Goal: Task Accomplishment & Management: Manage account settings

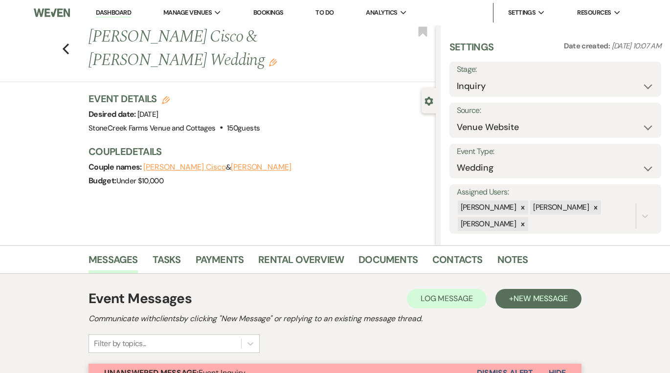
select select "5"
click at [68, 43] on icon "Previous" at bounding box center [65, 49] width 7 height 12
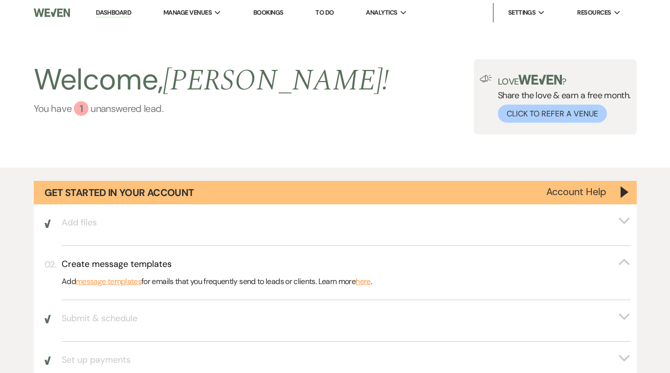
click at [111, 106] on link "You have 1 unanswered lead ." at bounding box center [212, 108] width 356 height 15
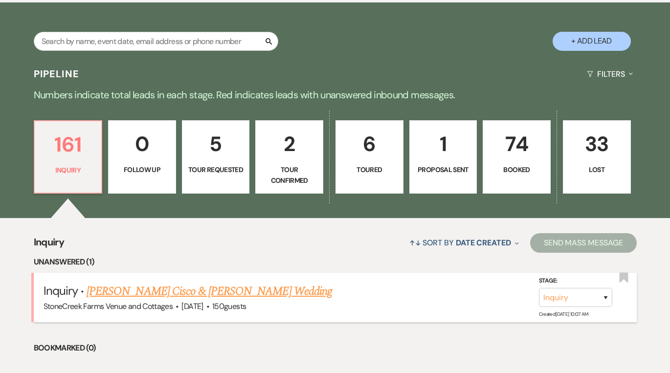
click at [193, 286] on link "[PERSON_NAME] Cisco & [PERSON_NAME] Wedding" at bounding box center [210, 292] width 246 height 18
select select "5"
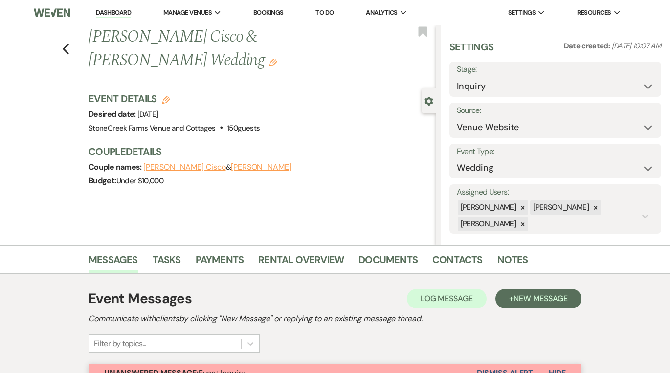
click at [51, 17] on img at bounding box center [52, 12] width 37 height 21
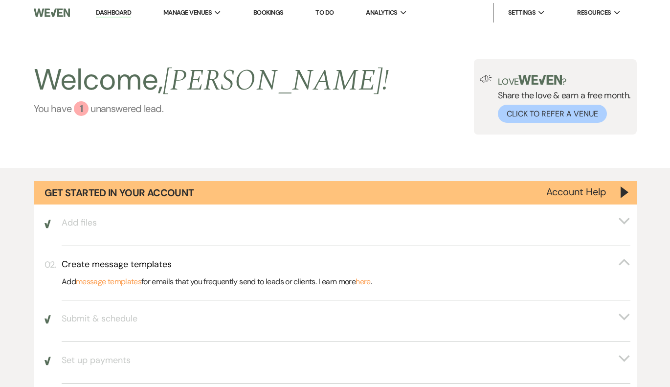
click at [145, 109] on link "You have 1 unanswered lead ." at bounding box center [212, 108] width 356 height 15
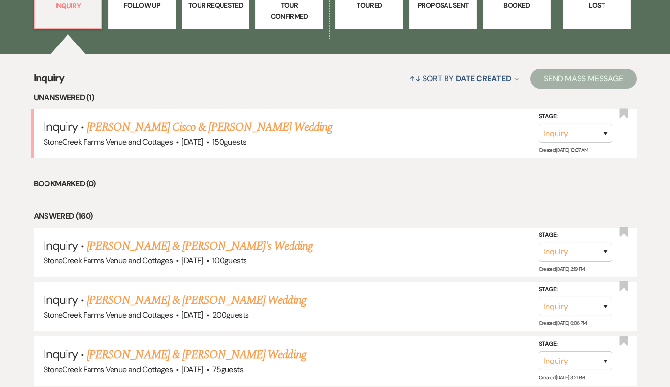
scroll to position [783, 0]
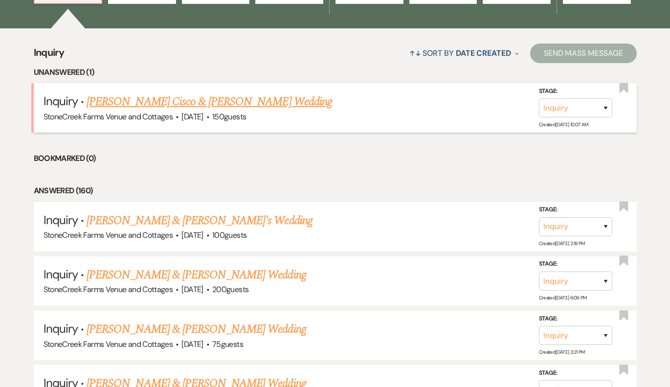
click at [125, 96] on link "[PERSON_NAME] Cisco & [PERSON_NAME] Wedding" at bounding box center [210, 102] width 246 height 18
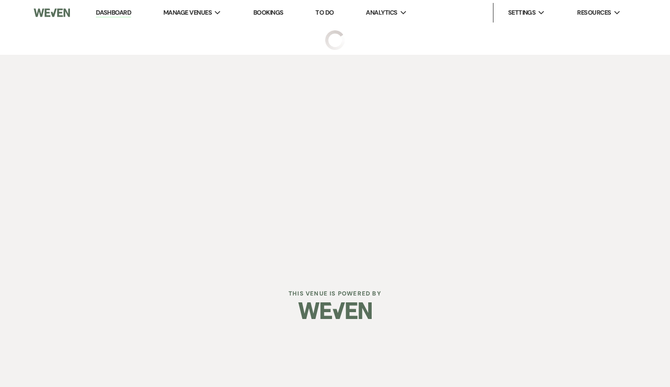
select select "5"
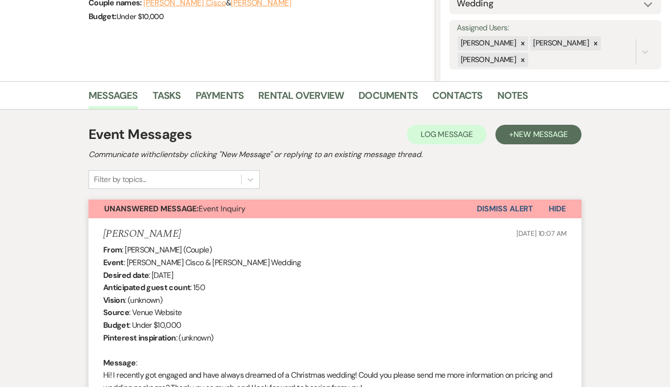
scroll to position [168, 0]
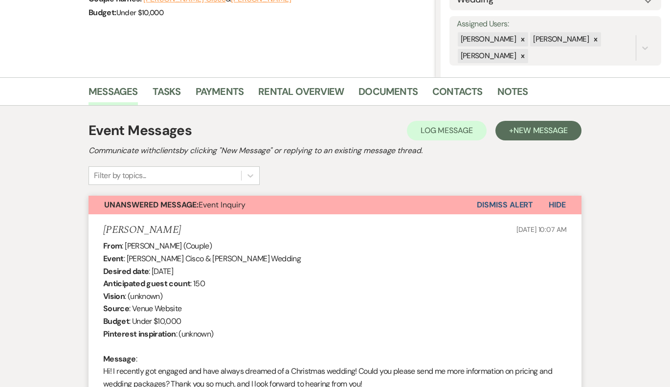
click at [489, 203] on button "Dismiss Alert" at bounding box center [505, 205] width 56 height 19
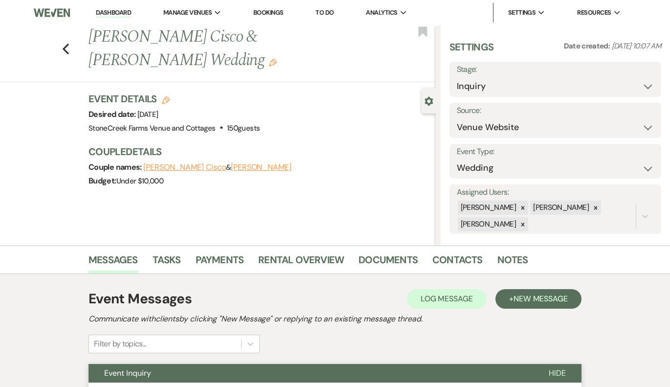
scroll to position [0, 0]
click at [69, 43] on icon "Previous" at bounding box center [65, 49] width 7 height 12
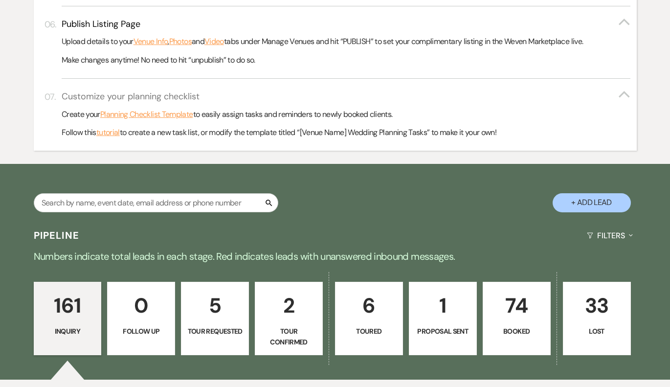
scroll to position [401, 0]
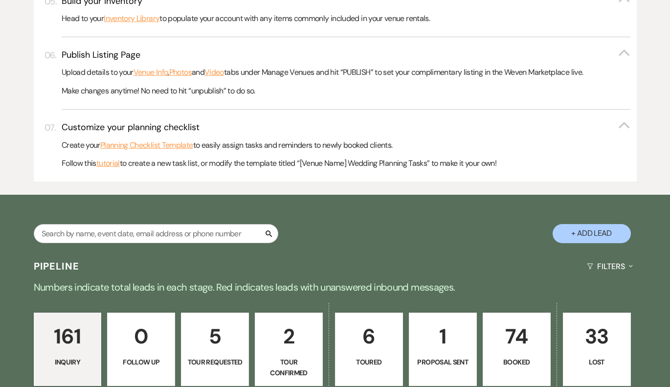
click at [511, 349] on p "74" at bounding box center [516, 336] width 55 height 33
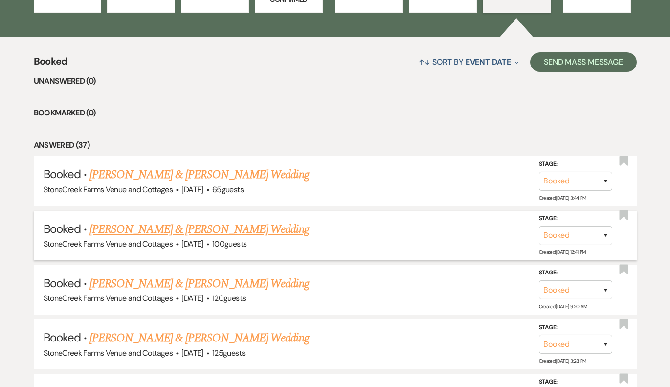
scroll to position [780, 0]
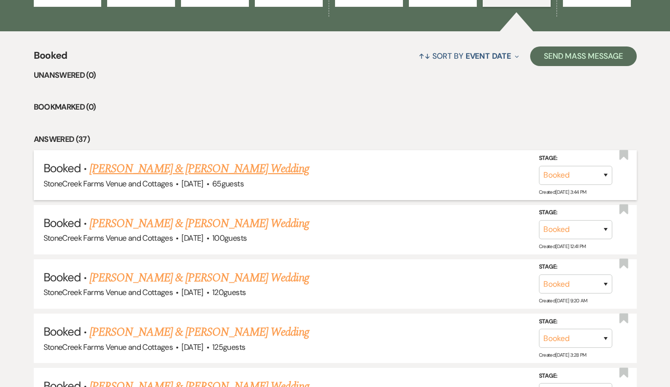
click at [225, 160] on link "Ashley Stephens & Travis Howell's Wedding" at bounding box center [199, 169] width 219 height 18
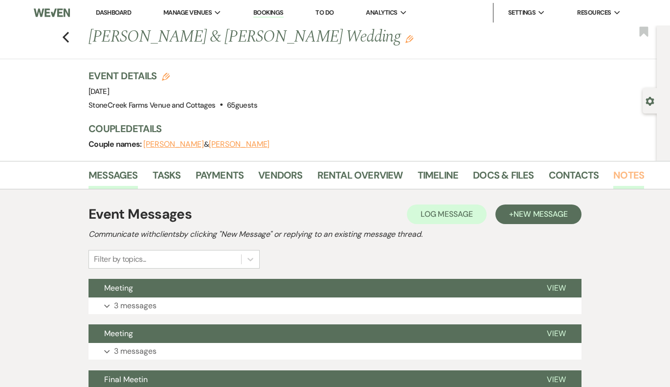
click at [614, 175] on link "Notes" at bounding box center [629, 178] width 31 height 22
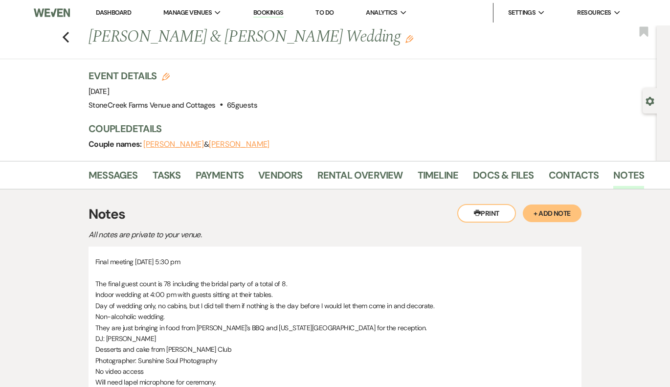
click at [44, 10] on img at bounding box center [52, 12] width 37 height 21
click at [64, 38] on use "button" at bounding box center [66, 37] width 6 height 11
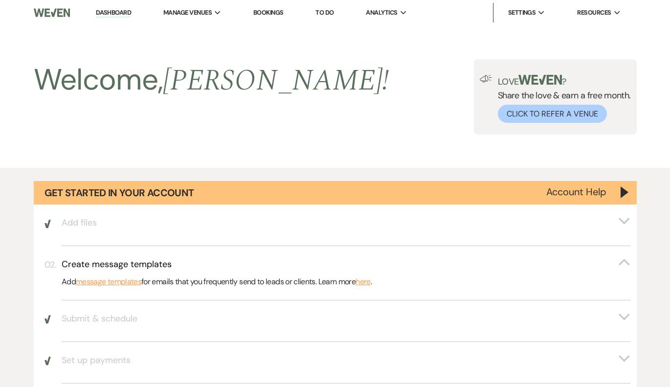
scroll to position [780, 0]
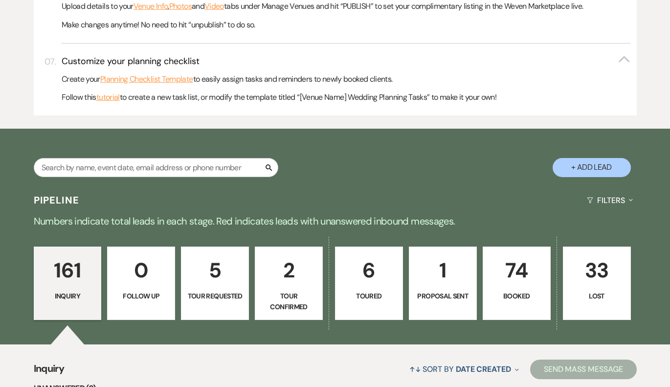
scroll to position [461, 0]
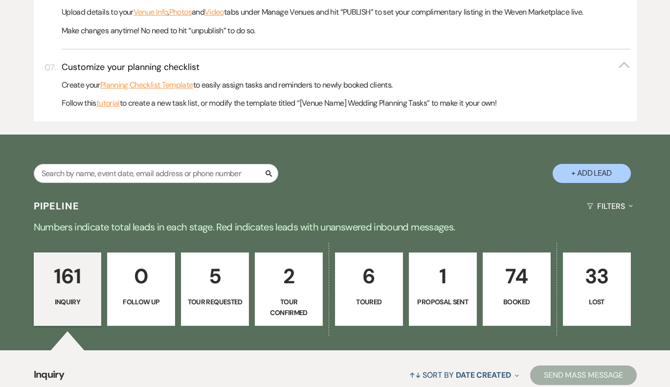
click at [461, 291] on link "1 Proposal Sent" at bounding box center [443, 288] width 68 height 73
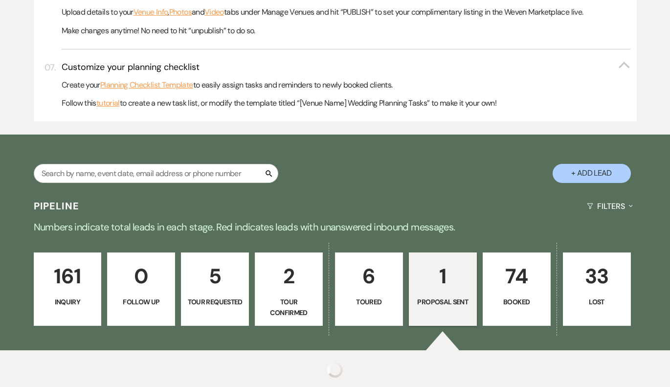
select select "6"
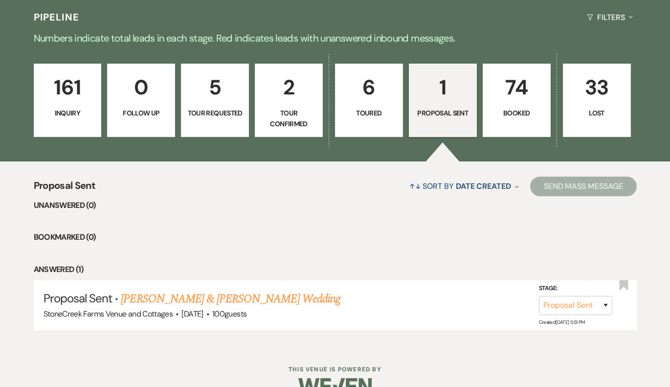
scroll to position [668, 0]
